Goal: Navigation & Orientation: Find specific page/section

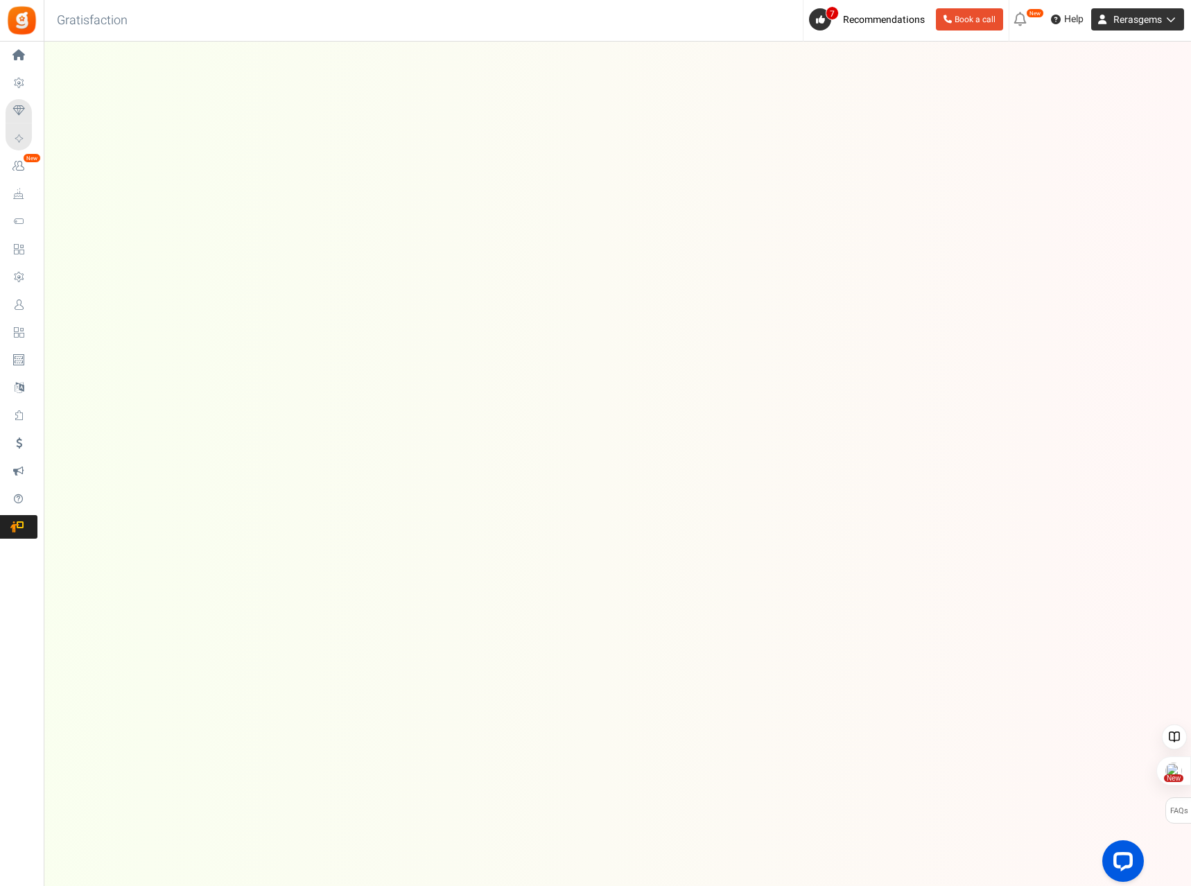
click at [1174, 18] on icon at bounding box center [1169, 20] width 14 height 10
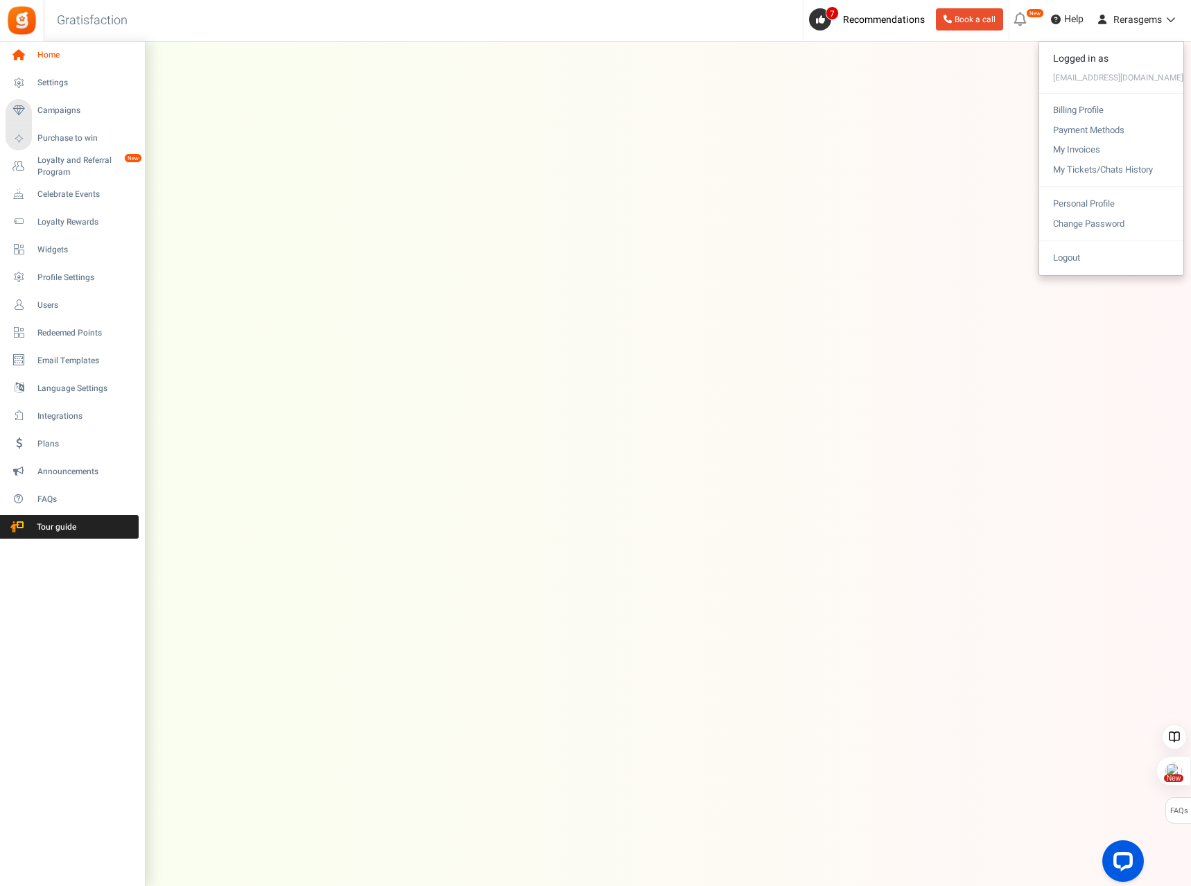
click at [54, 50] on span "Home" at bounding box center [85, 55] width 97 height 12
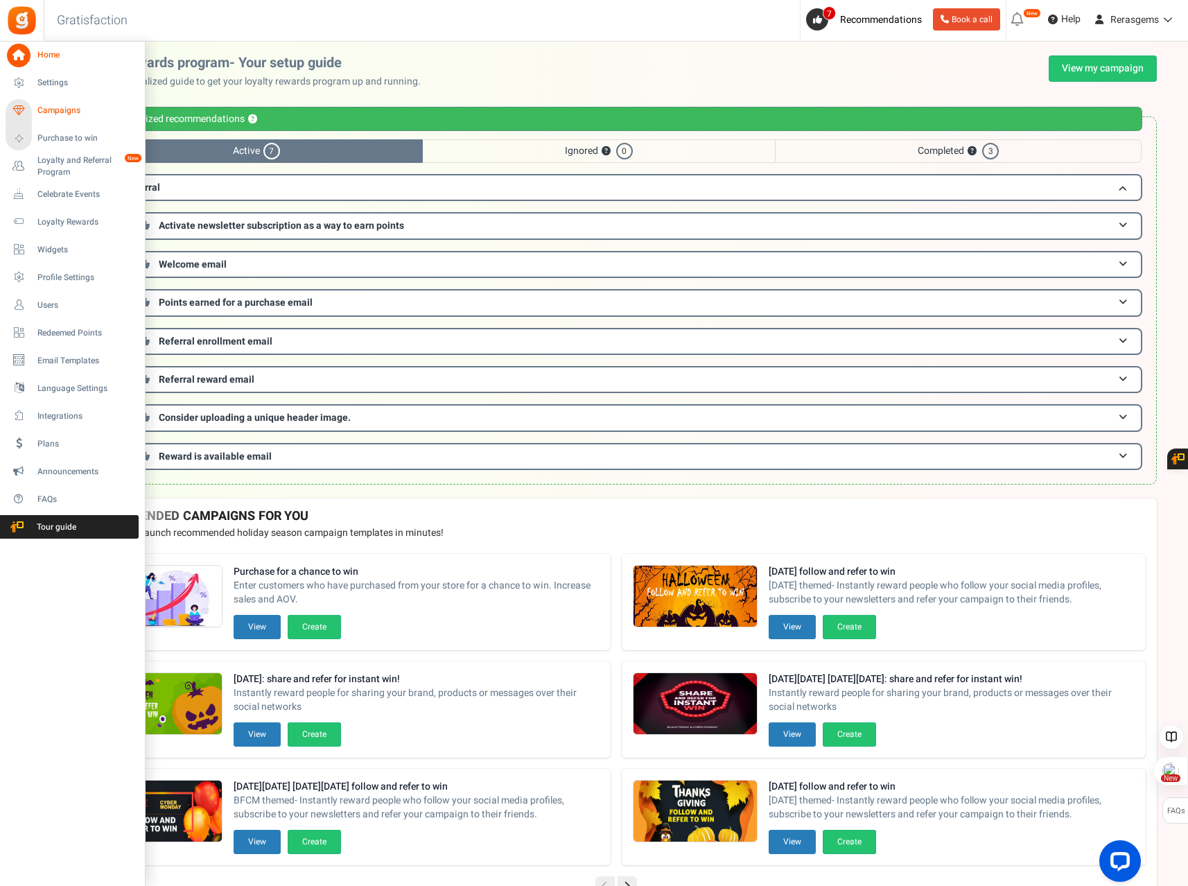
click at [73, 107] on span "Campaigns" at bounding box center [85, 111] width 97 height 12
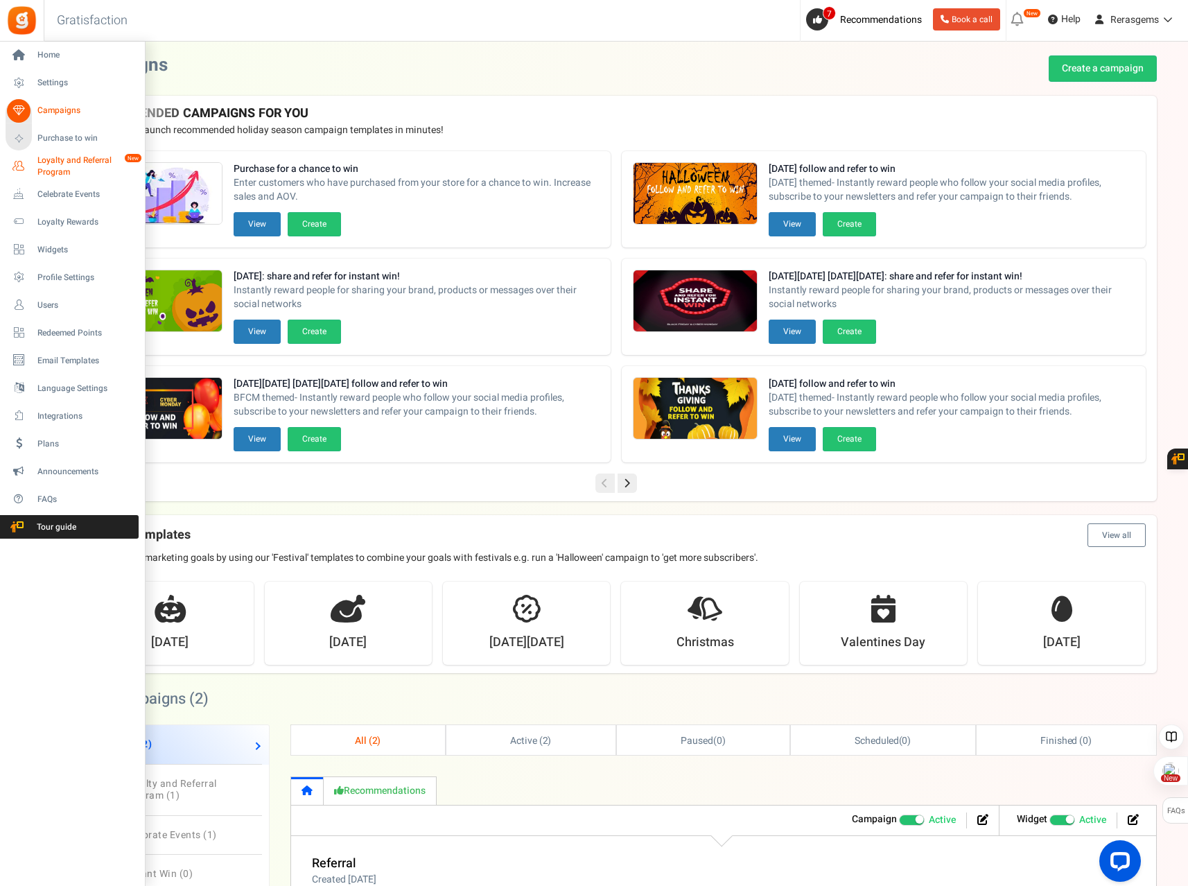
click at [61, 167] on span "Loyalty and Referral Program" at bounding box center [87, 167] width 101 height 24
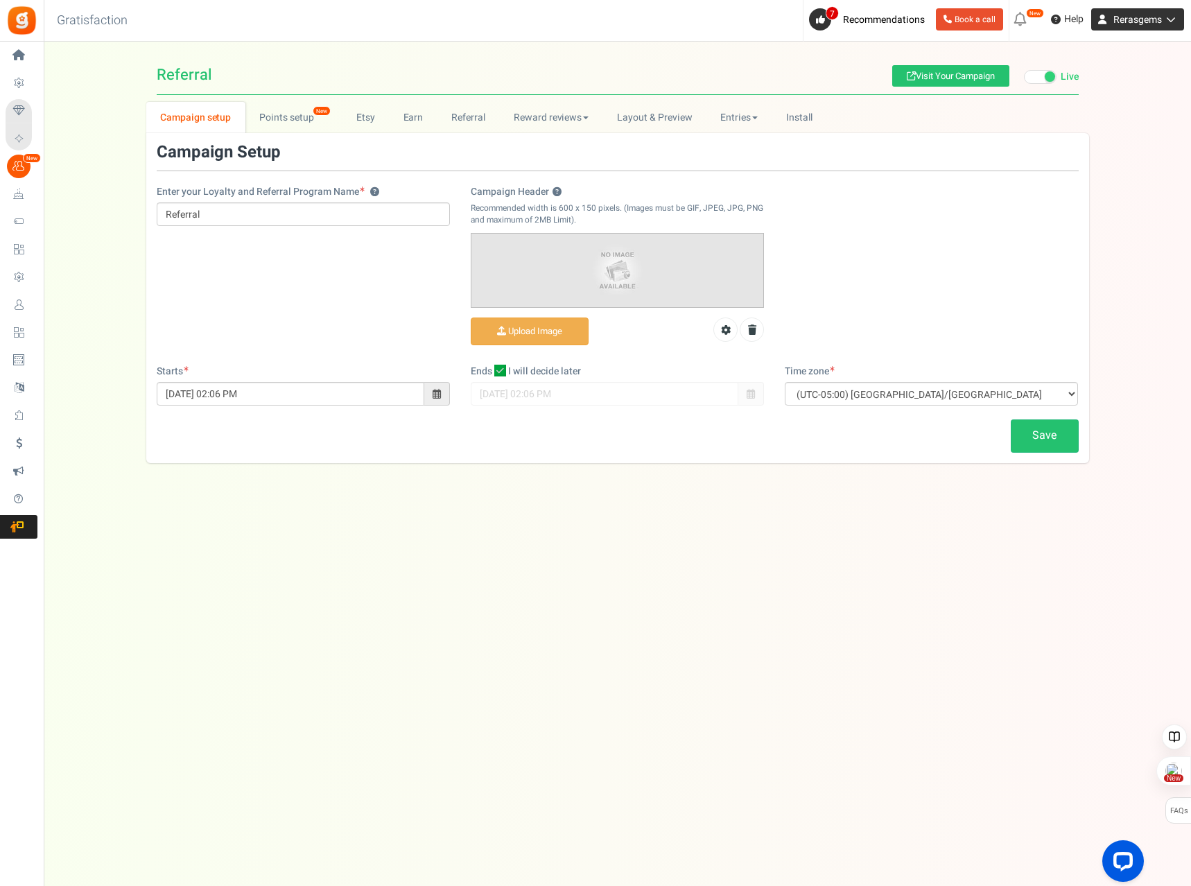
click at [1171, 24] on icon at bounding box center [1169, 20] width 14 height 10
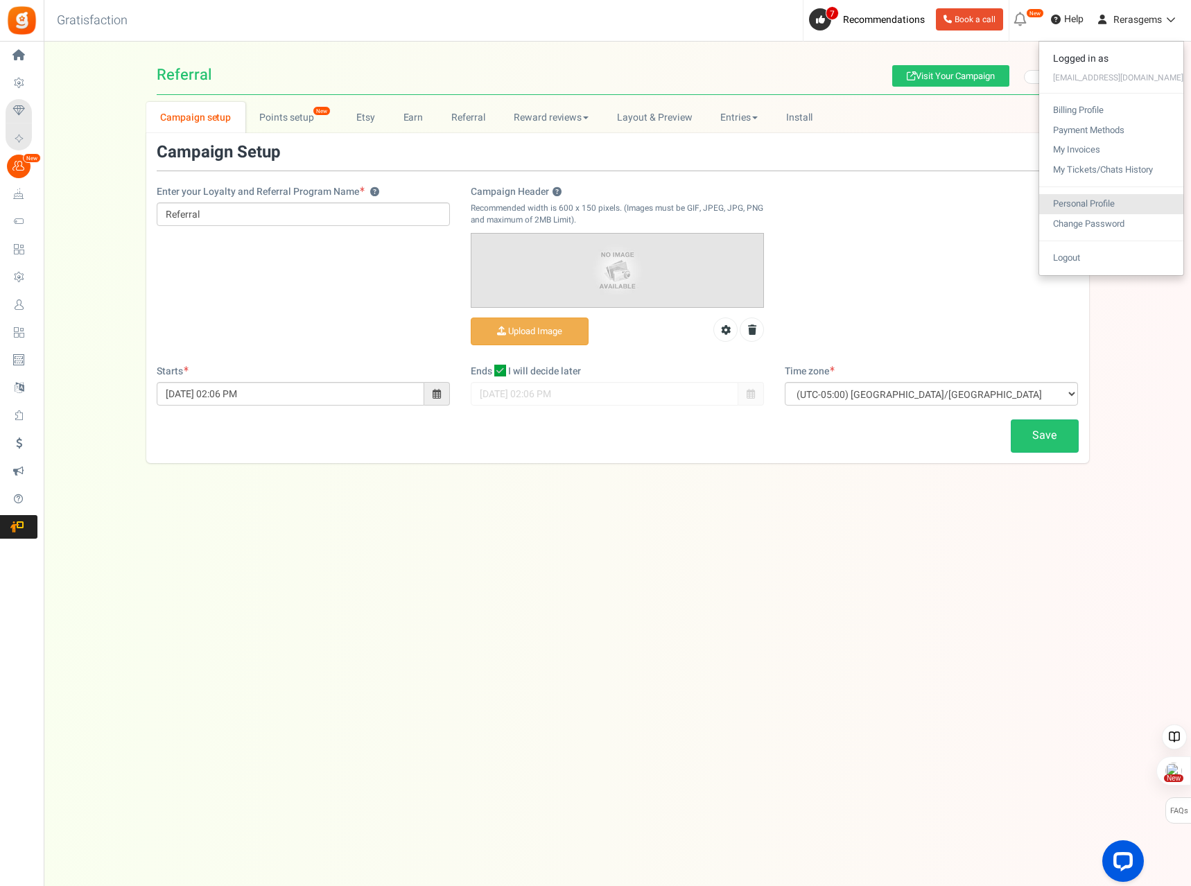
click at [1111, 204] on link "Personal Profile" at bounding box center [1111, 204] width 144 height 20
